Goal: Information Seeking & Learning: Learn about a topic

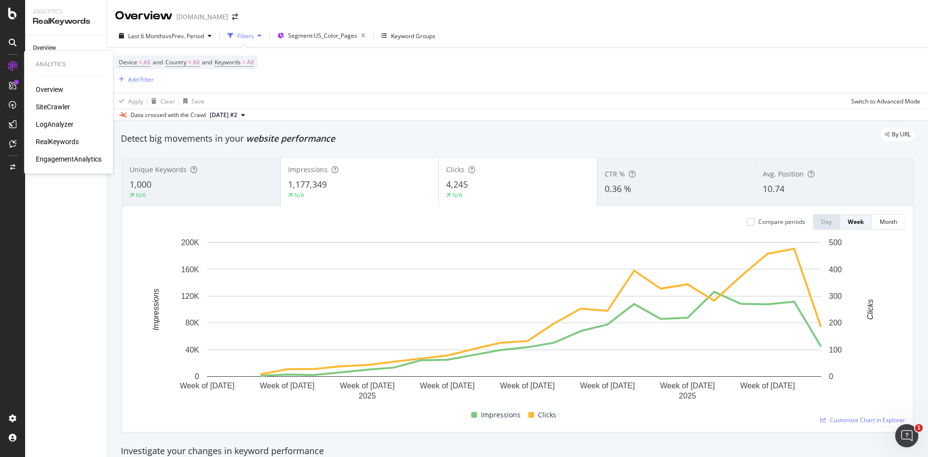
click at [51, 122] on div "LogAnalyzer" at bounding box center [55, 124] width 38 height 10
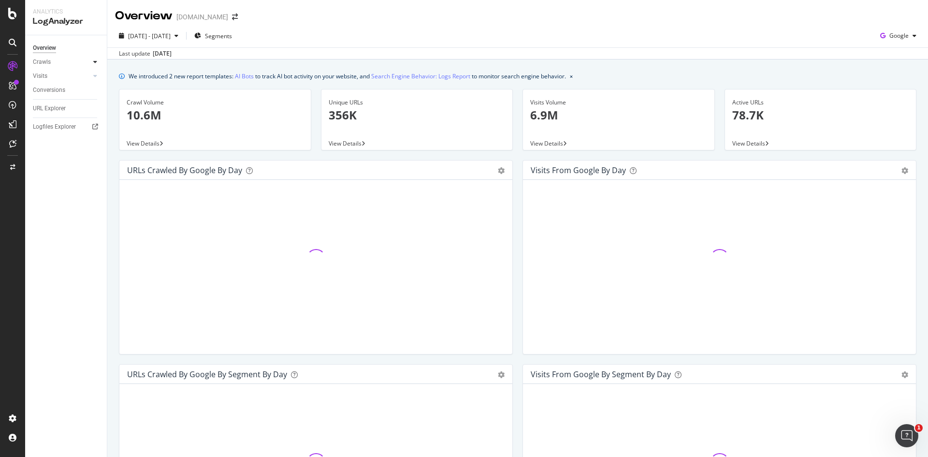
click at [97, 59] on icon at bounding box center [95, 62] width 4 height 6
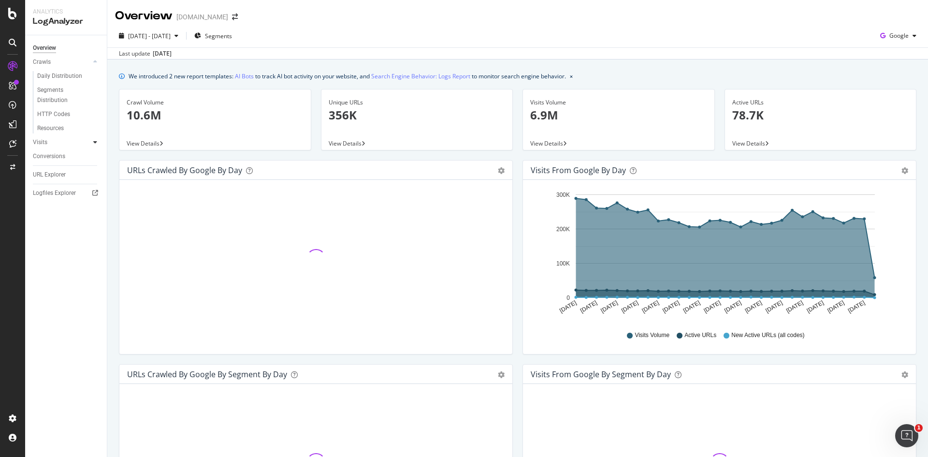
click at [93, 141] on div at bounding box center [95, 142] width 10 height 10
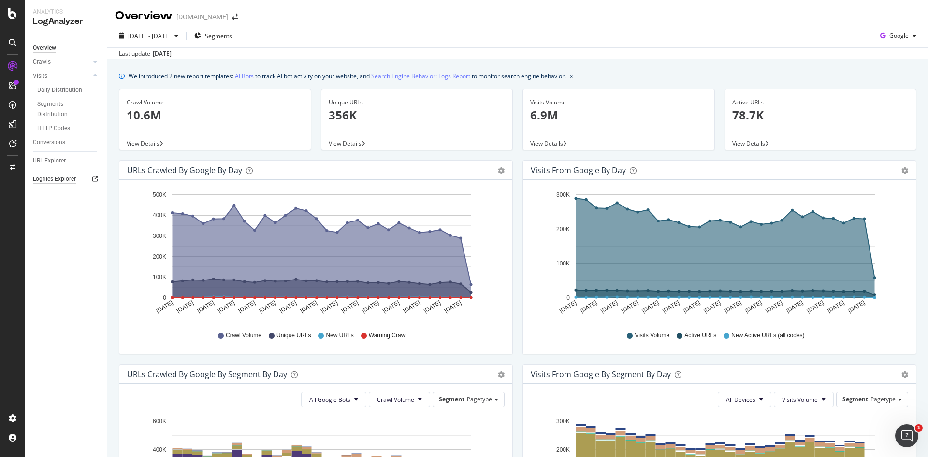
click at [73, 177] on div "Logfiles Explorer" at bounding box center [54, 179] width 43 height 10
click at [246, 74] on link "AI Bots" at bounding box center [244, 76] width 19 height 10
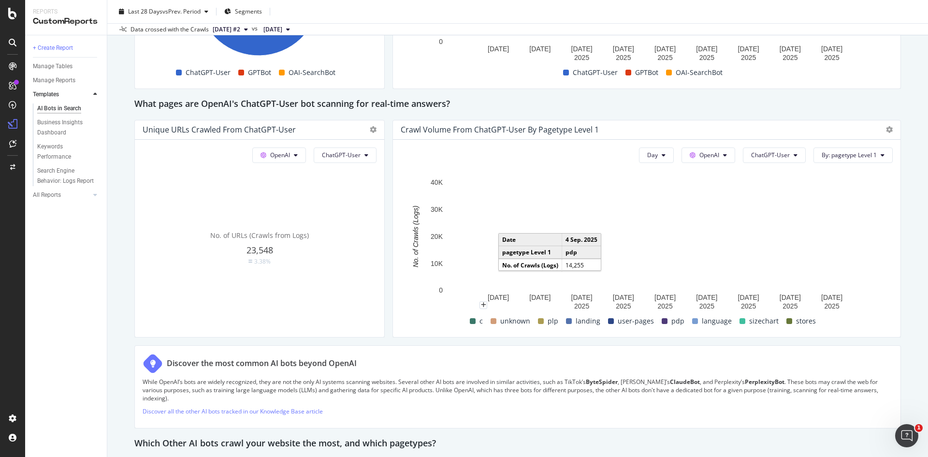
scroll to position [1063, 0]
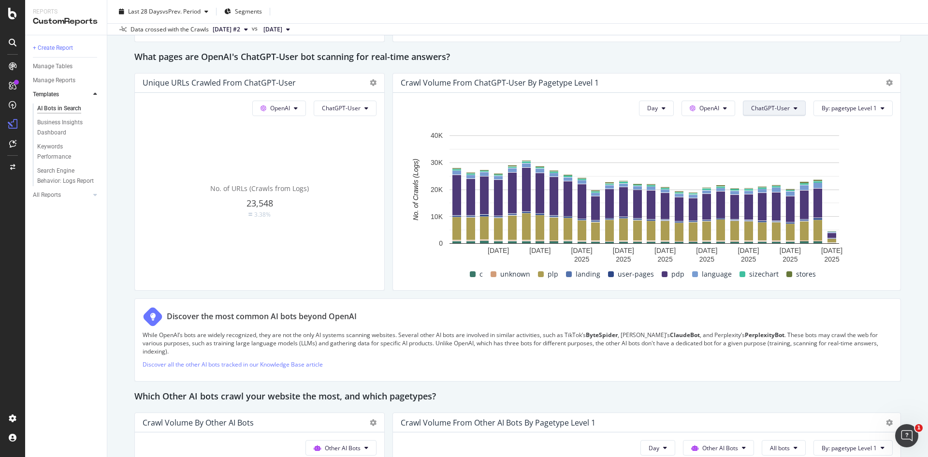
click at [763, 103] on button "ChatGPT-User" at bounding box center [773, 107] width 63 height 15
click at [540, 105] on div "Day OpenAI ChatGPT-User By: pagetype Level 1" at bounding box center [646, 107] width 492 height 15
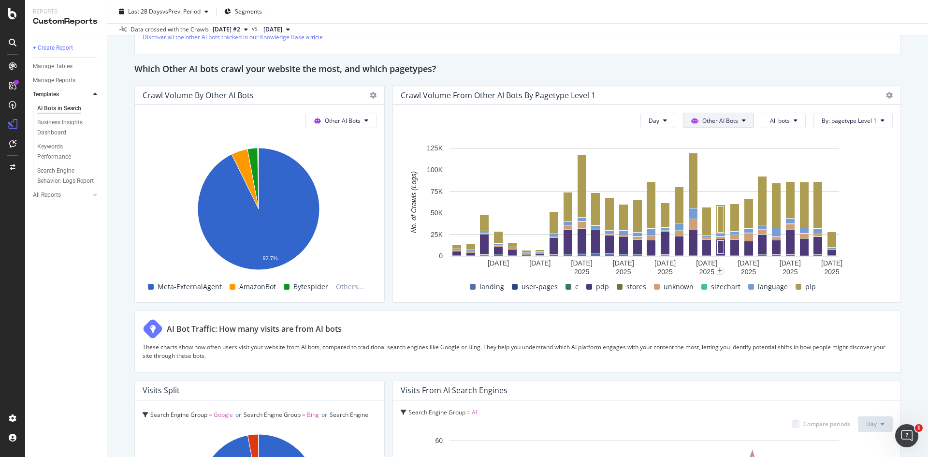
scroll to position [1399, 0]
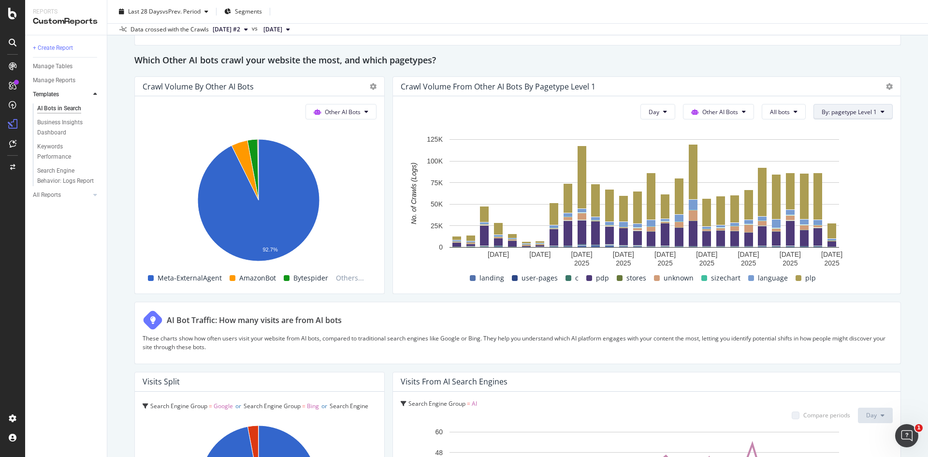
click at [847, 114] on span "By: pagetype Level 1" at bounding box center [848, 112] width 55 height 8
click at [798, 91] on div "Crawl Volume from Other AI Bots by pagetype Level 1" at bounding box center [646, 86] width 507 height 19
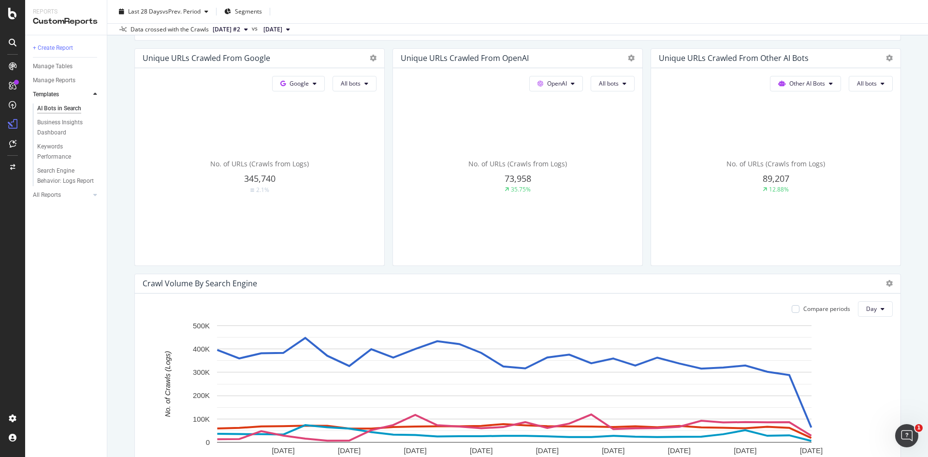
scroll to position [0, 0]
